Goal: Task Accomplishment & Management: Manage account settings

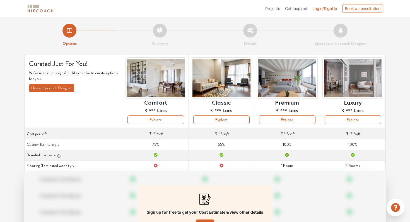
click at [323, 6] on span "Login/SignUp" at bounding box center [324, 8] width 25 height 5
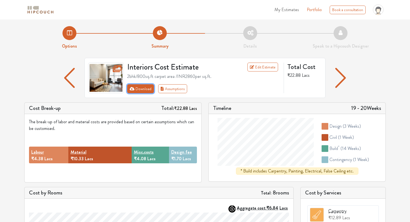
click at [143, 91] on button "Download" at bounding box center [140, 88] width 27 height 9
click at [143, 87] on button "Download" at bounding box center [140, 88] width 27 height 9
click at [251, 33] on li "Details" at bounding box center [250, 37] width 90 height 23
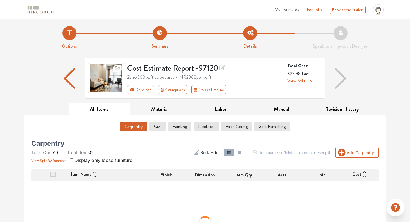
click at [157, 35] on li "Summary" at bounding box center [160, 37] width 90 height 23
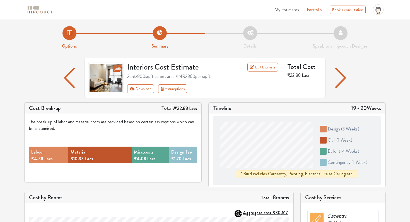
scroll to position [7, 0]
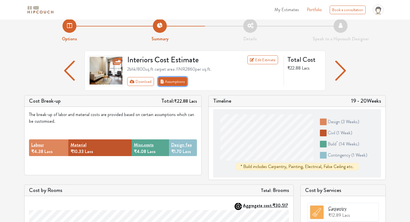
click at [175, 84] on button "Assumptions" at bounding box center [172, 81] width 29 height 9
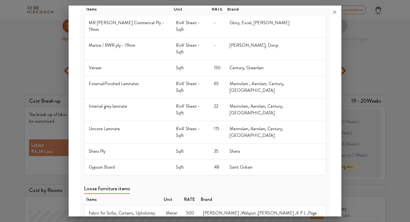
scroll to position [0, 0]
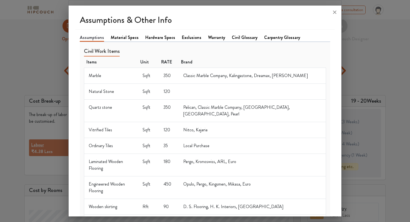
click at [370, 45] on div at bounding box center [205, 111] width 410 height 222
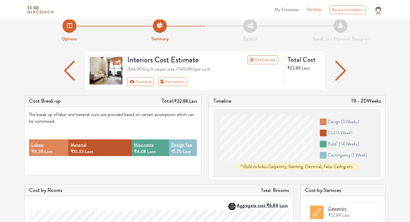
click at [341, 69] on img "button" at bounding box center [340, 71] width 11 height 20
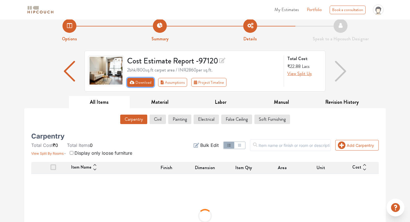
click at [144, 82] on button "Download" at bounding box center [140, 82] width 27 height 9
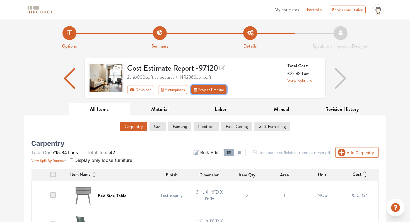
click at [212, 90] on button "Project Timeline" at bounding box center [208, 89] width 35 height 9
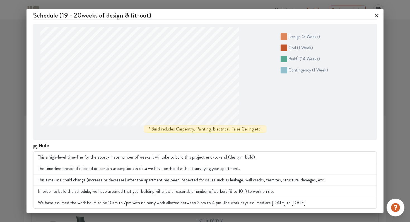
click at [376, 15] on icon at bounding box center [376, 15] width 9 height 9
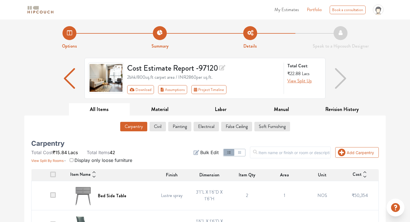
click at [122, 105] on button "All Items" at bounding box center [99, 109] width 61 height 13
click at [342, 74] on img "button" at bounding box center [340, 78] width 11 height 21
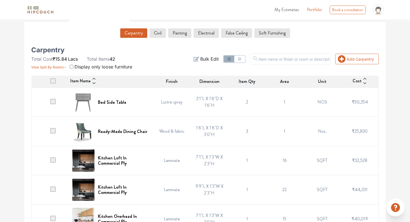
scroll to position [94, 0]
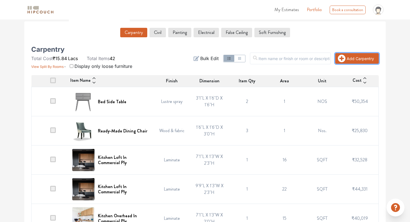
click at [355, 60] on button "Add Carpentry" at bounding box center [356, 58] width 43 height 11
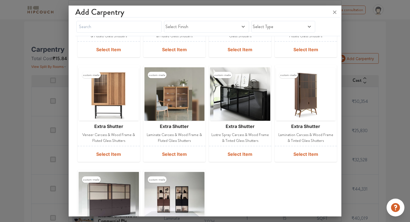
scroll to position [0, 0]
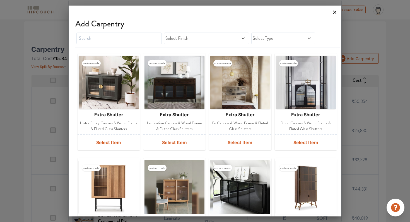
click at [334, 11] on icon at bounding box center [334, 12] width 3 height 3
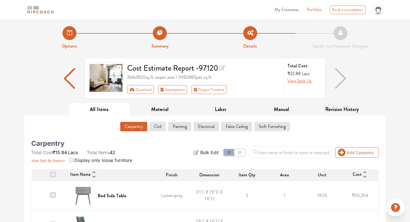
click at [289, 11] on span "My Estimates" at bounding box center [286, 9] width 25 height 6
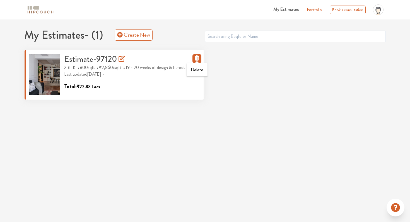
click at [195, 58] on icon "button" at bounding box center [196, 57] width 7 height 7
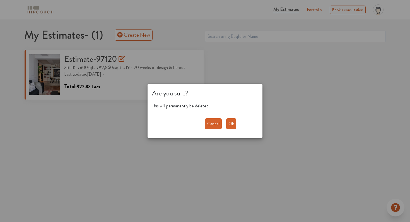
click at [232, 124] on button "Ok" at bounding box center [231, 123] width 10 height 11
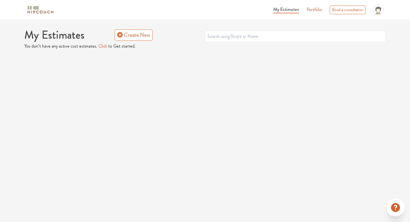
click at [301, 9] on ul "My Estimates Portfolio Book a consultation profile pic Logout" at bounding box center [327, 9] width 115 height 15
click at [34, 13] on img at bounding box center [40, 10] width 28 height 10
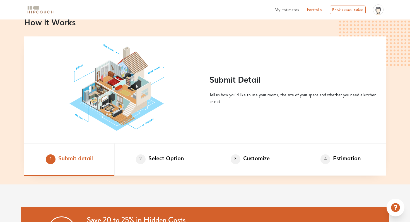
scroll to position [253, 0]
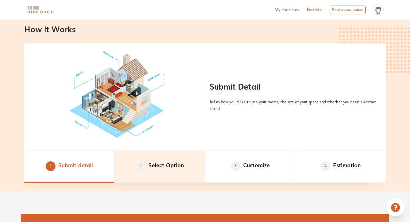
click at [169, 168] on li "2 Select Option" at bounding box center [160, 167] width 90 height 32
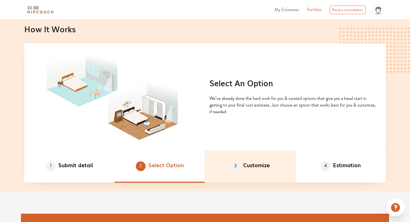
click at [243, 154] on li "3 Customize" at bounding box center [250, 167] width 90 height 32
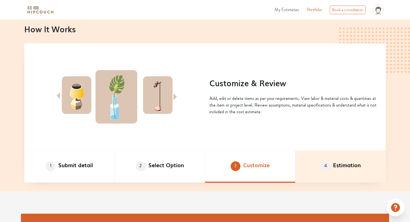
click at [334, 151] on li "4 Estimation" at bounding box center [340, 167] width 90 height 32
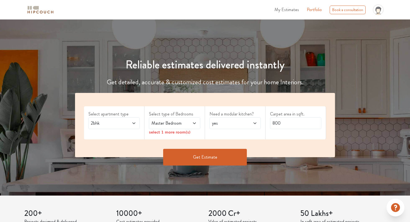
scroll to position [0, 0]
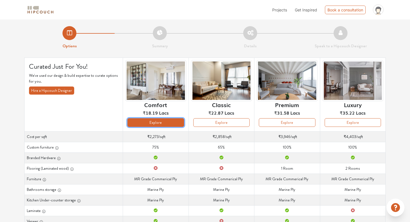
click at [161, 125] on button "Explore" at bounding box center [155, 122] width 56 height 9
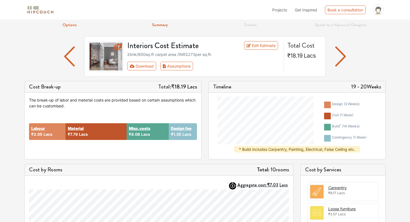
scroll to position [28, 0]
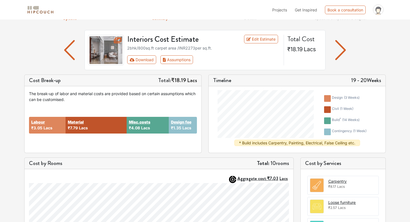
click at [111, 49] on img at bounding box center [106, 50] width 36 height 31
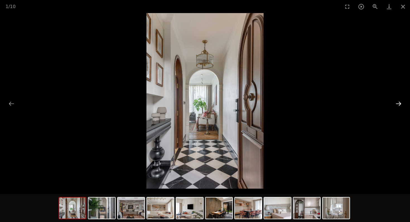
click at [399, 106] on button "Next slide" at bounding box center [399, 103] width 12 height 11
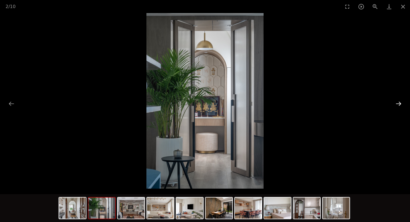
click at [399, 106] on button "Next slide" at bounding box center [399, 103] width 12 height 11
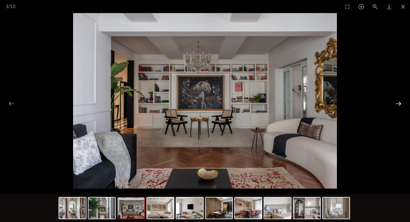
click at [399, 106] on button "Next slide" at bounding box center [399, 103] width 12 height 11
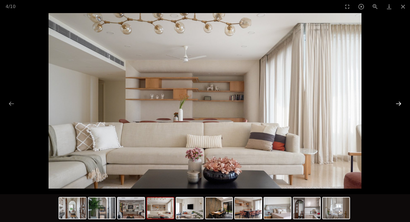
click at [399, 106] on button "Next slide" at bounding box center [399, 103] width 12 height 11
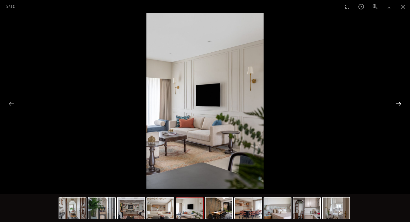
click at [399, 106] on button "Next slide" at bounding box center [399, 103] width 12 height 11
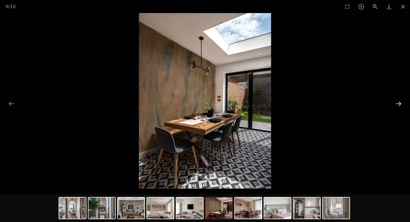
click at [399, 106] on button "Next slide" at bounding box center [399, 103] width 12 height 11
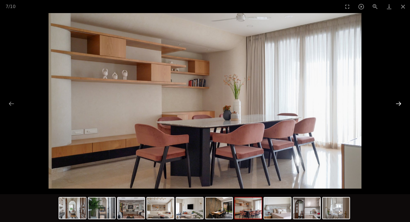
click at [399, 106] on button "Next slide" at bounding box center [399, 103] width 12 height 11
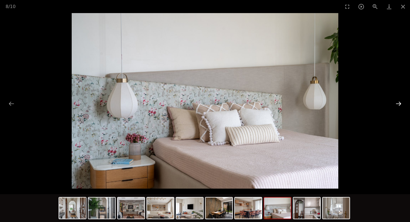
click at [399, 106] on button "Next slide" at bounding box center [399, 103] width 12 height 11
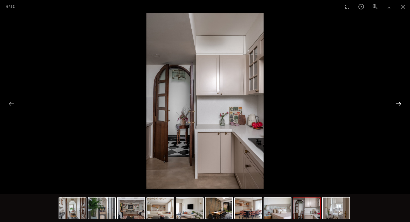
click at [399, 106] on button "Next slide" at bounding box center [399, 103] width 12 height 11
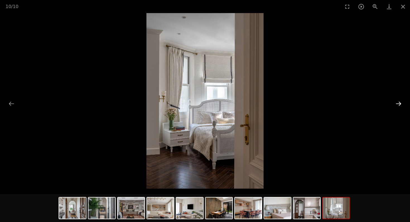
click at [399, 106] on button "Next slide" at bounding box center [399, 103] width 12 height 11
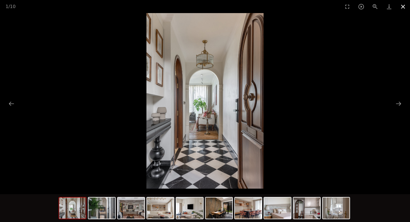
click at [404, 9] on button "Close gallery" at bounding box center [403, 6] width 14 height 13
